Goal: Information Seeking & Learning: Learn about a topic

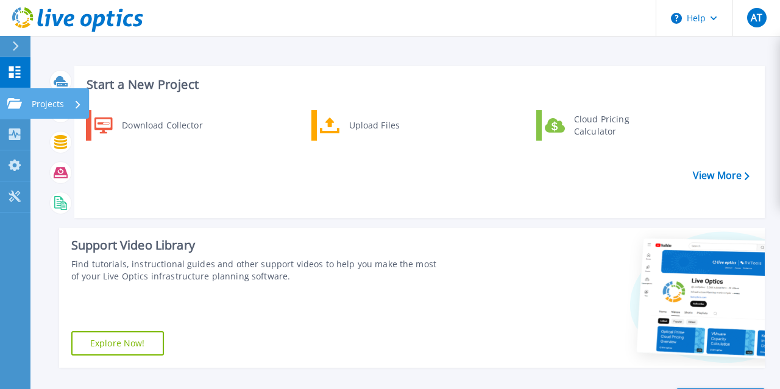
click at [16, 101] on icon at bounding box center [14, 103] width 15 height 10
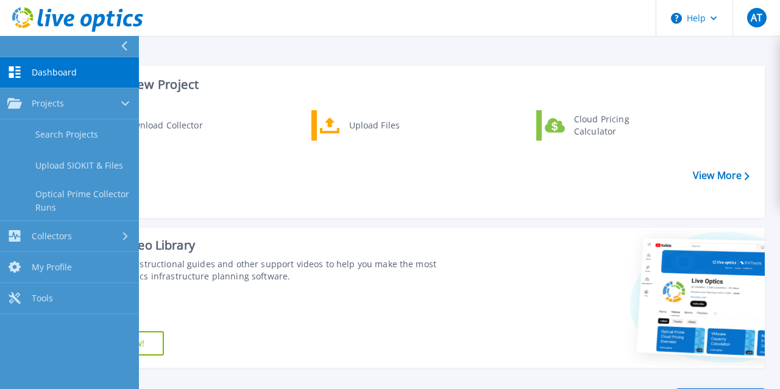
click at [259, 277] on div "Find tutorials, instructional guides and other support videos to help you make …" at bounding box center [254, 270] width 367 height 24
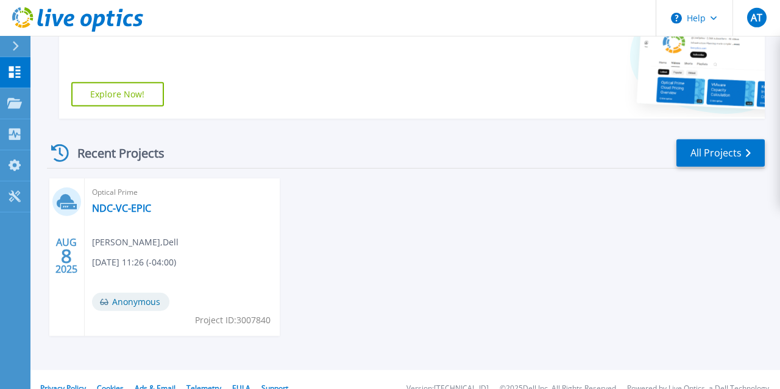
scroll to position [267, 0]
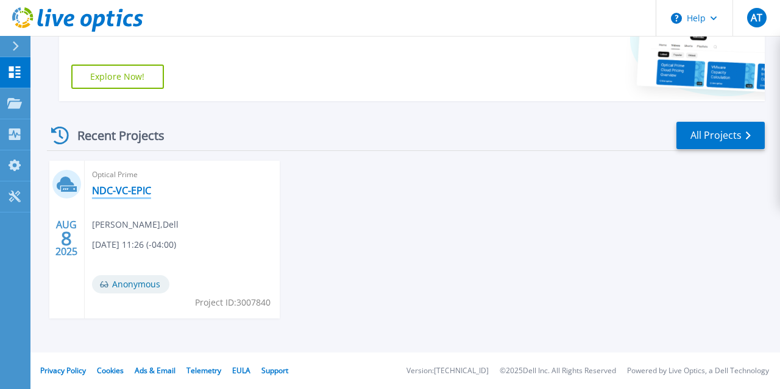
click at [135, 191] on link "NDC-VC-EPIC" at bounding box center [121, 191] width 59 height 12
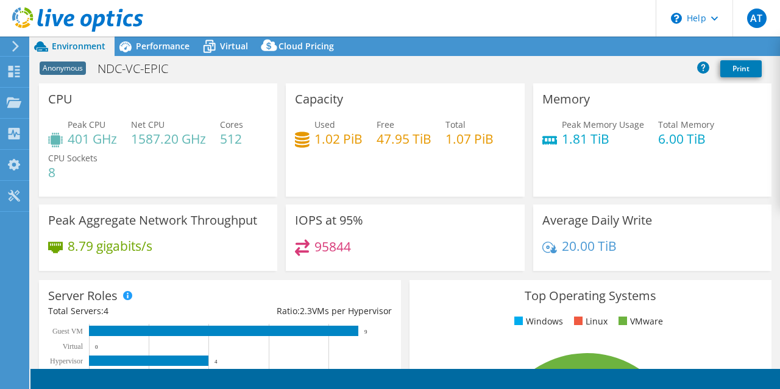
select select "USD"
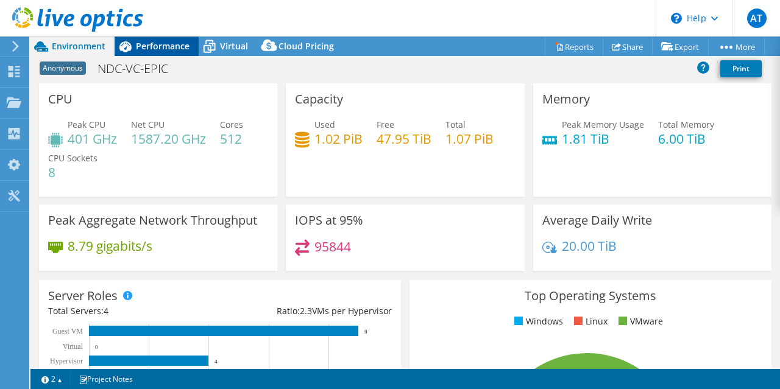
click at [164, 52] on div "Performance" at bounding box center [157, 46] width 84 height 19
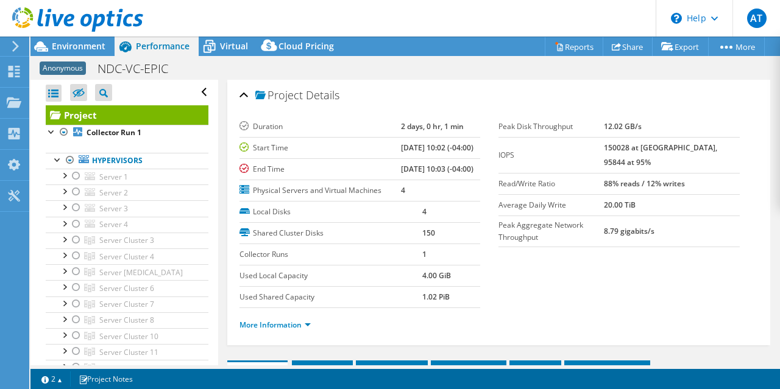
scroll to position [266, 0]
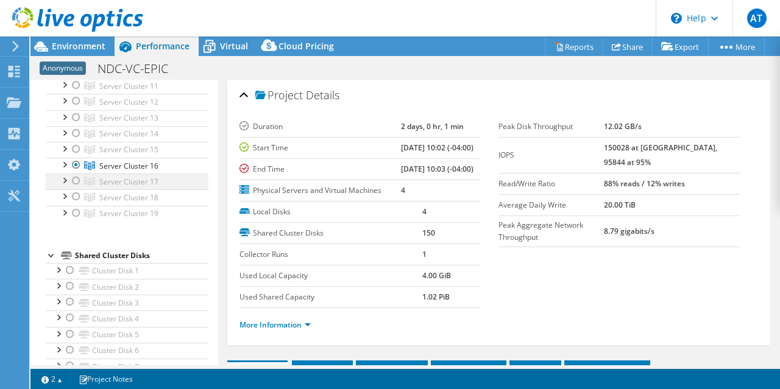
click at [71, 176] on div at bounding box center [76, 181] width 12 height 15
click at [75, 158] on div at bounding box center [76, 165] width 12 height 15
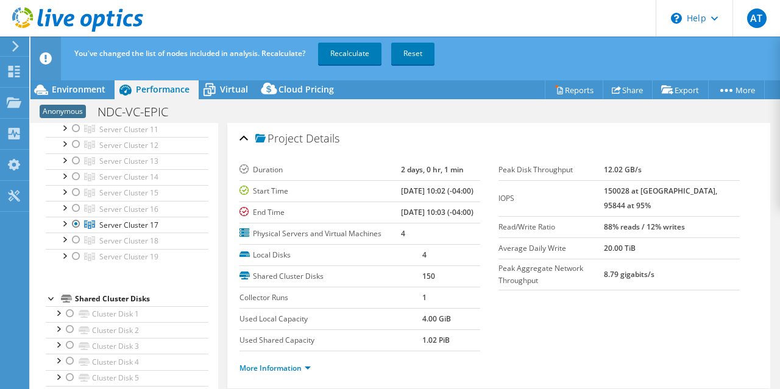
scroll to position [0, 0]
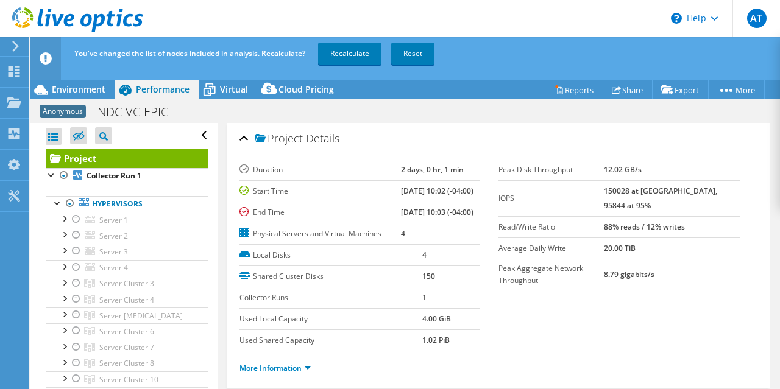
click at [490, 372] on ul "More Information" at bounding box center [498, 367] width 519 height 16
click at [76, 372] on div at bounding box center [76, 379] width 12 height 15
click at [76, 360] on div at bounding box center [76, 363] width 12 height 15
click at [351, 68] on div "You've changed the list of nodes included in analysis. Recalculate? Recalculate…" at bounding box center [427, 54] width 713 height 34
click at [351, 60] on link "Recalculate" at bounding box center [349, 54] width 63 height 22
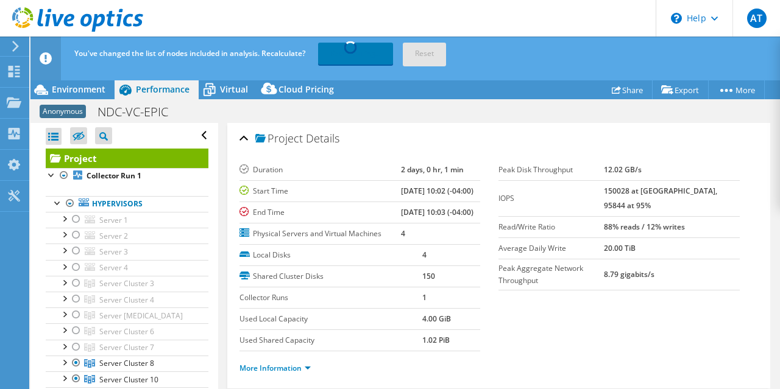
click at [228, 377] on div "Project Details Duration 2 days, 0 hr, 1 min Start Time [DATE] 10:02 (-04:00) E…" at bounding box center [498, 256] width 543 height 266
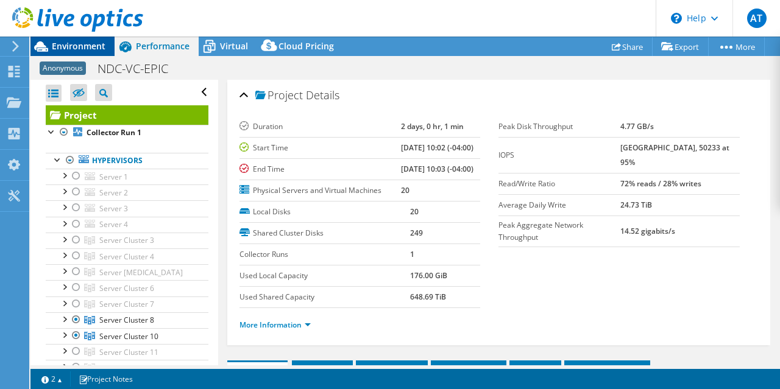
click at [82, 48] on span "Environment" at bounding box center [79, 46] width 54 height 12
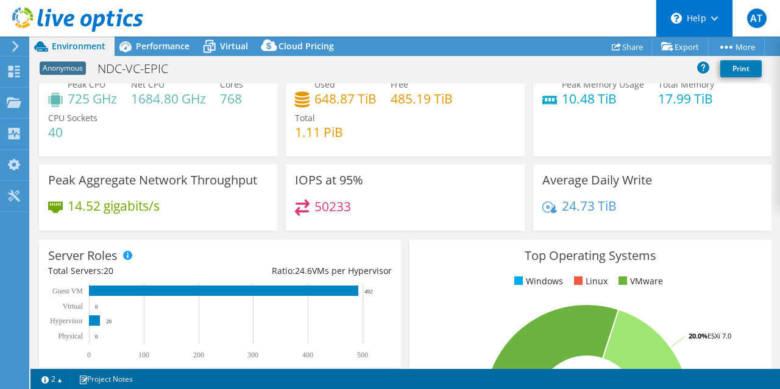
scroll to position [221, 0]
